Goal: Information Seeking & Learning: Check status

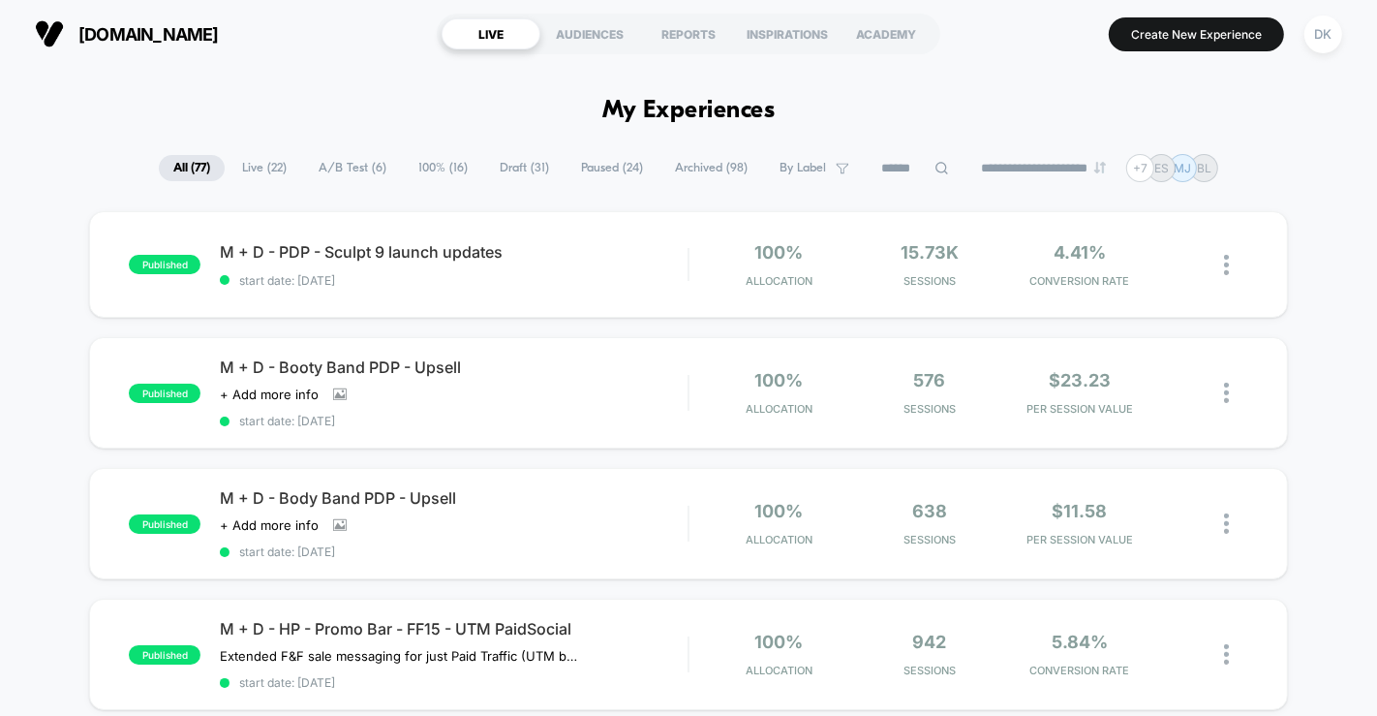
click at [341, 170] on span "A/B Test ( 6 )" at bounding box center [352, 168] width 97 height 26
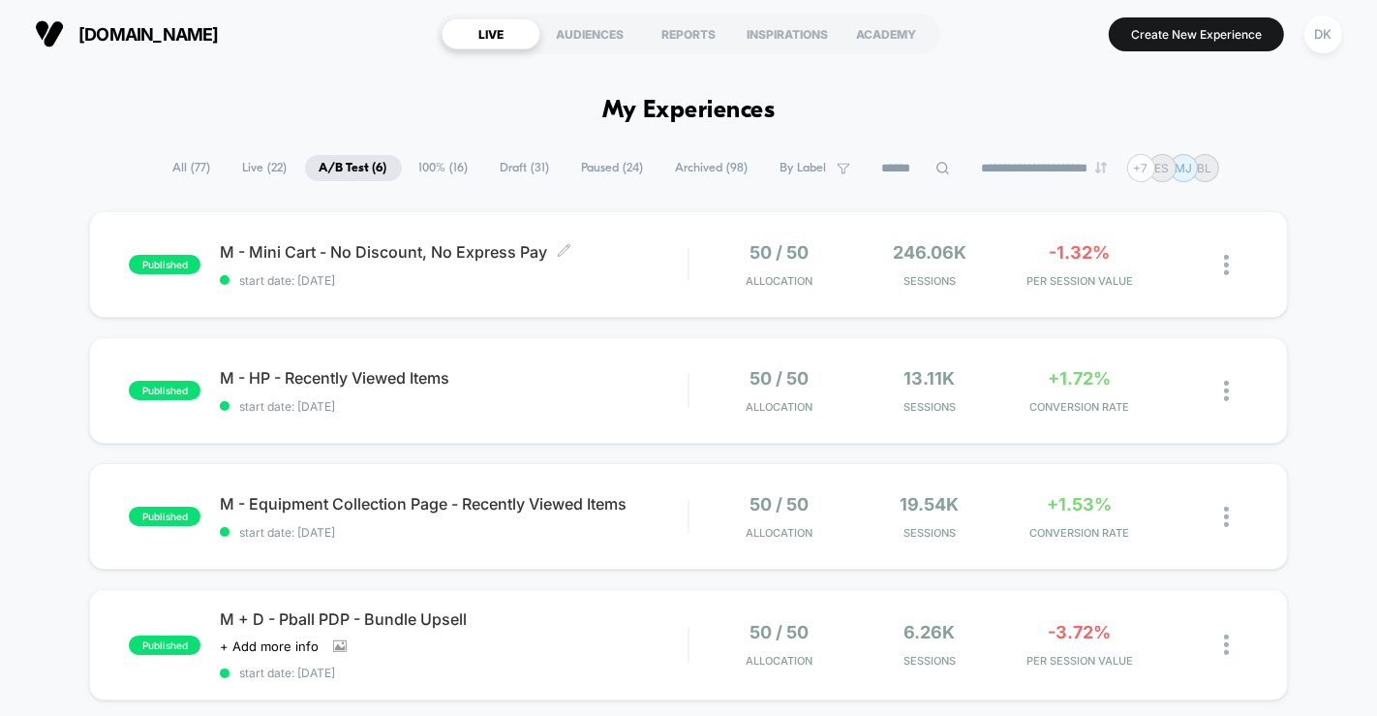
click at [379, 273] on span "start date: [DATE]" at bounding box center [454, 280] width 468 height 15
click at [505, 394] on div "M - HP - Recently Viewed Items Click to edit experience details Click to edit e…" at bounding box center [454, 391] width 468 height 46
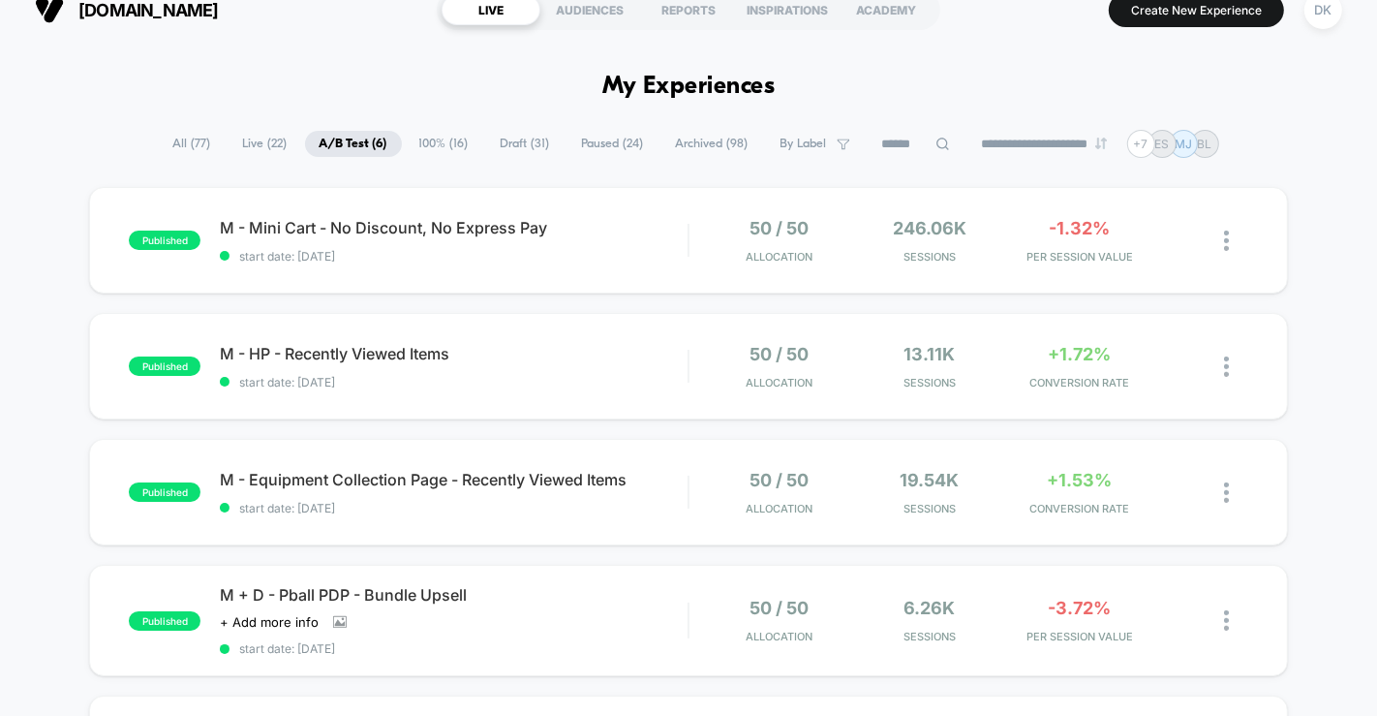
scroll to position [6, 0]
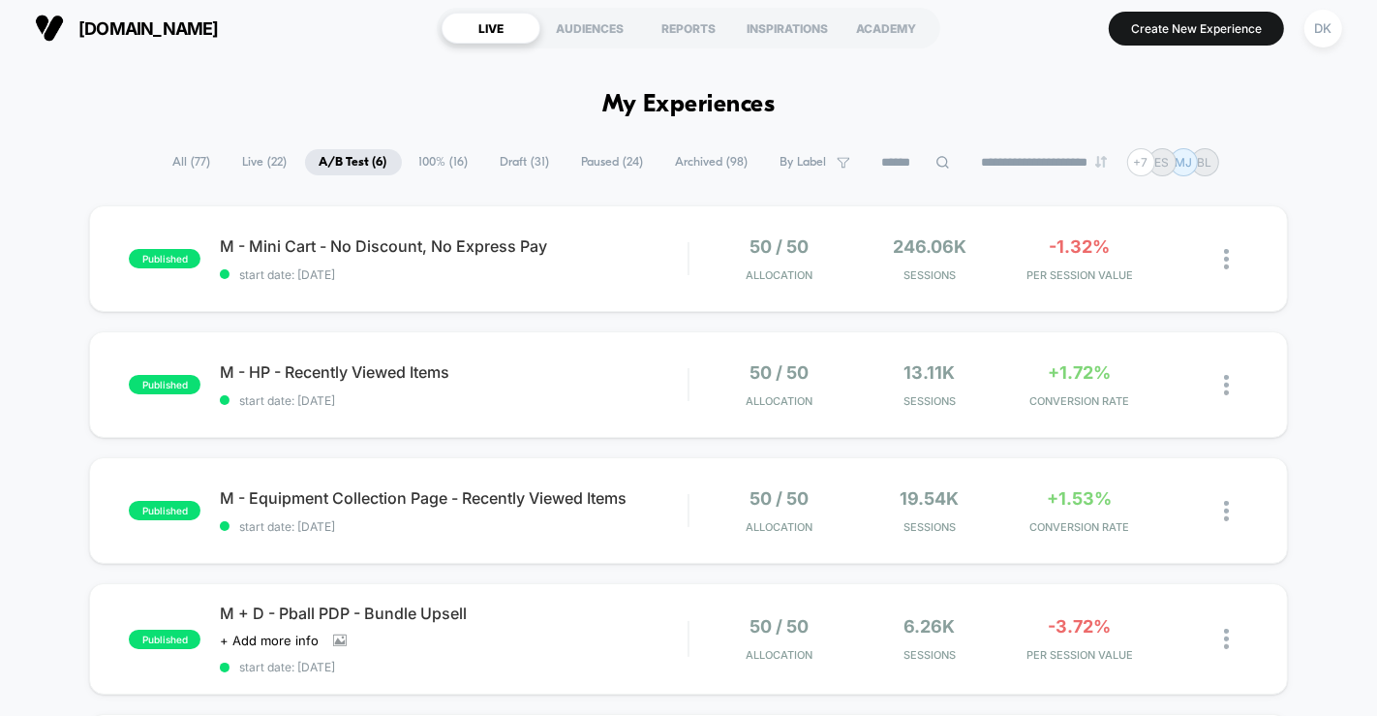
click at [254, 157] on span "Live ( 22 )" at bounding box center [266, 162] width 74 height 26
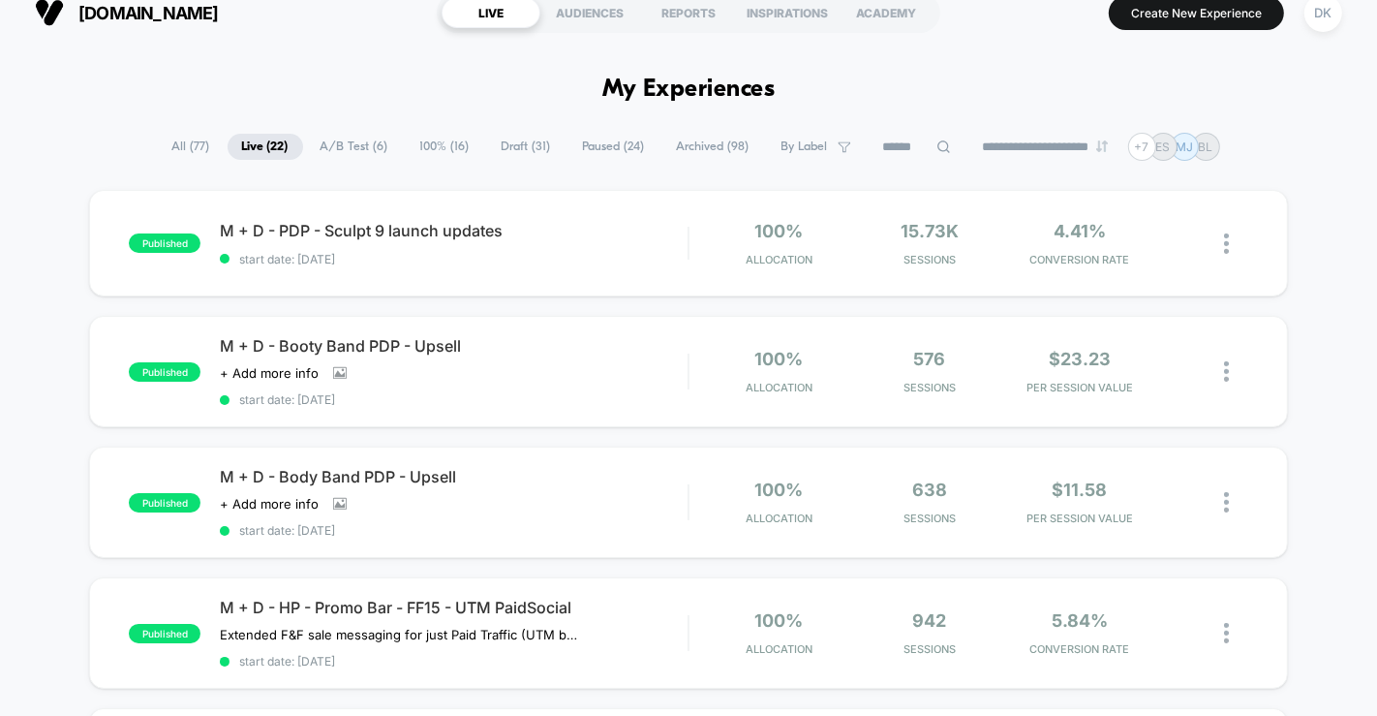
scroll to position [0, 0]
